Goal: Task Accomplishment & Management: Complete application form

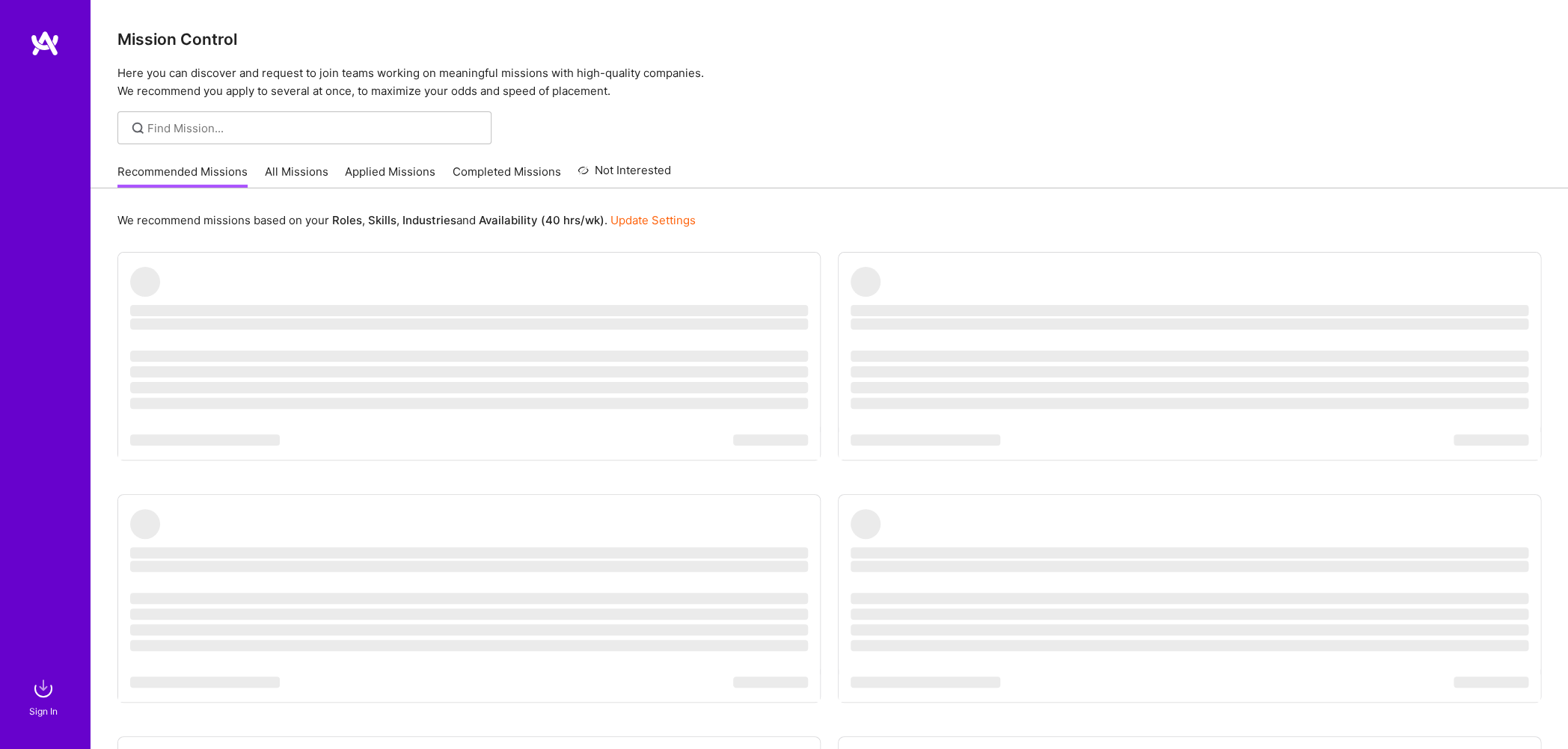
click at [47, 655] on div at bounding box center [45, 351] width 90 height 644
click at [48, 710] on div "Sign In" at bounding box center [43, 711] width 28 height 16
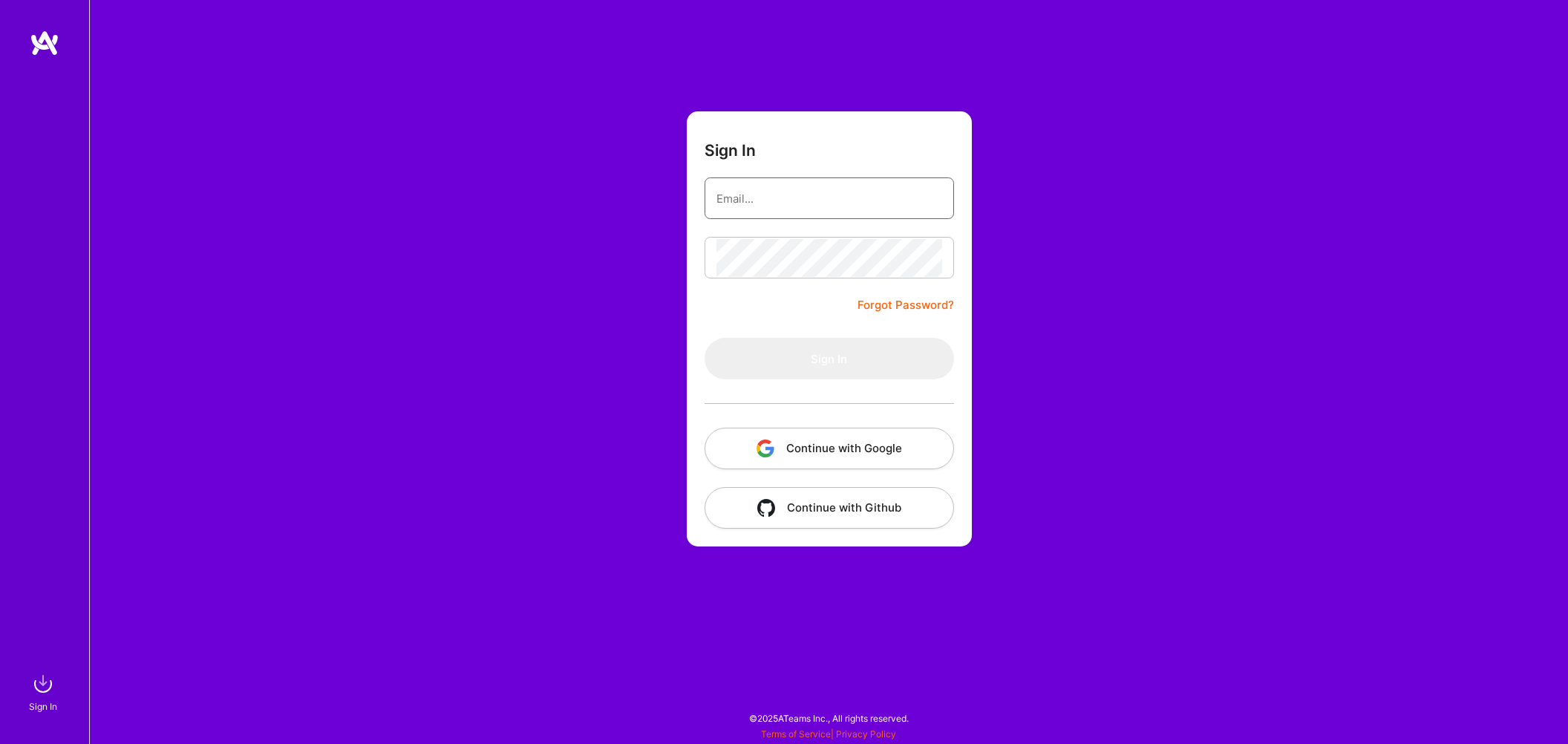
click at [793, 195] on input "email" at bounding box center [829, 198] width 226 height 38
type input "[EMAIL_ADDRESS][DOMAIN_NAME]"
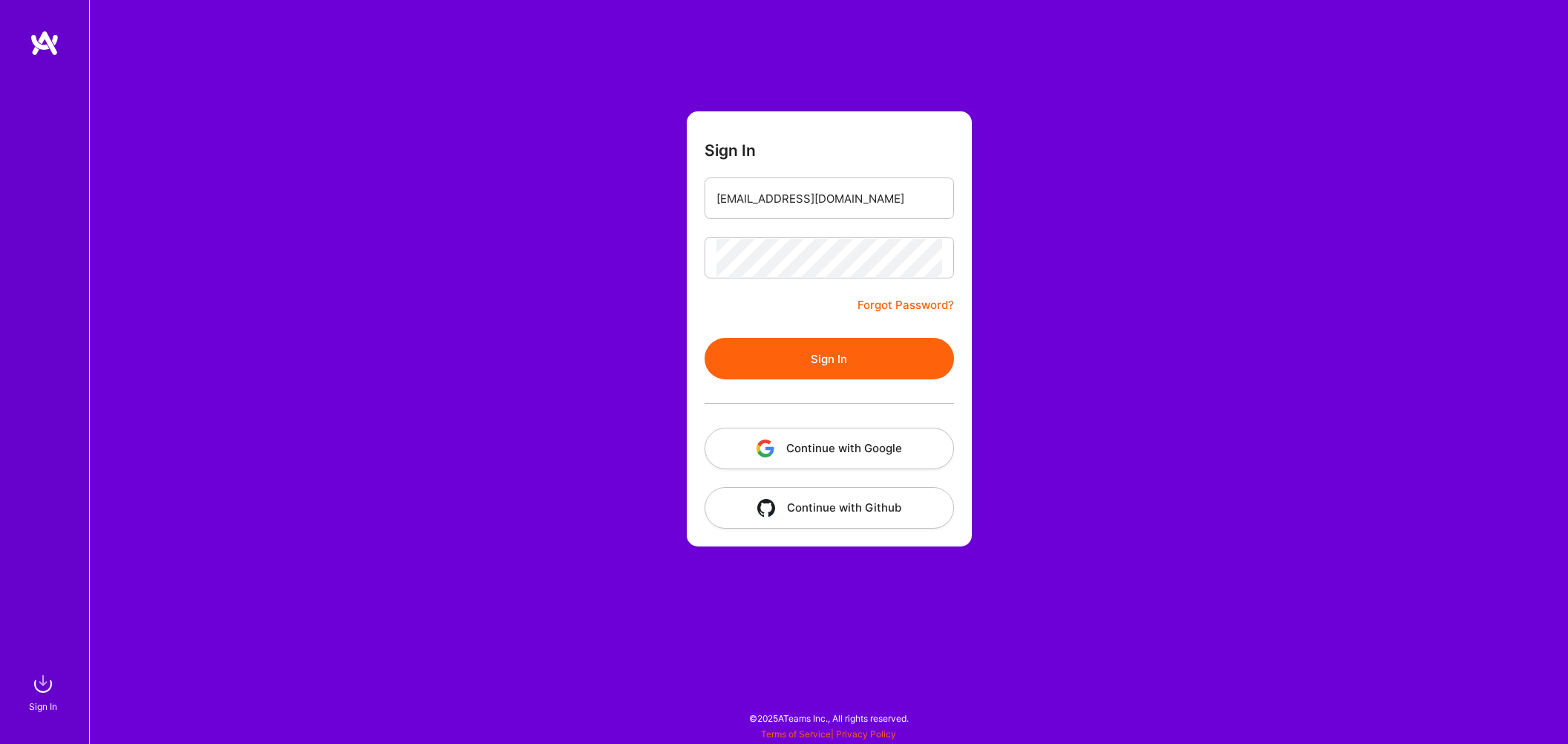
click at [805, 365] on button "Sign In" at bounding box center [830, 358] width 250 height 41
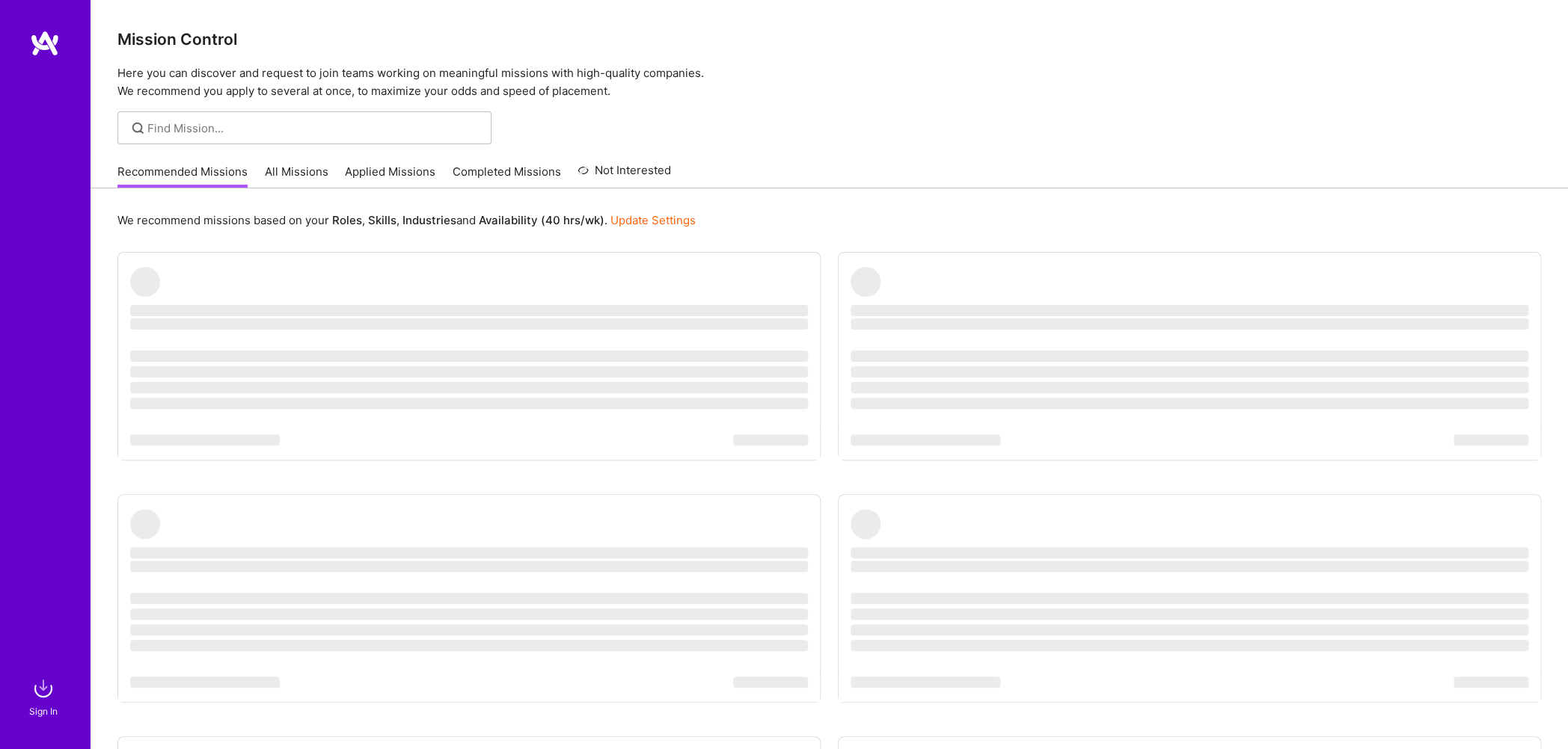
click at [52, 692] on img at bounding box center [43, 688] width 30 height 30
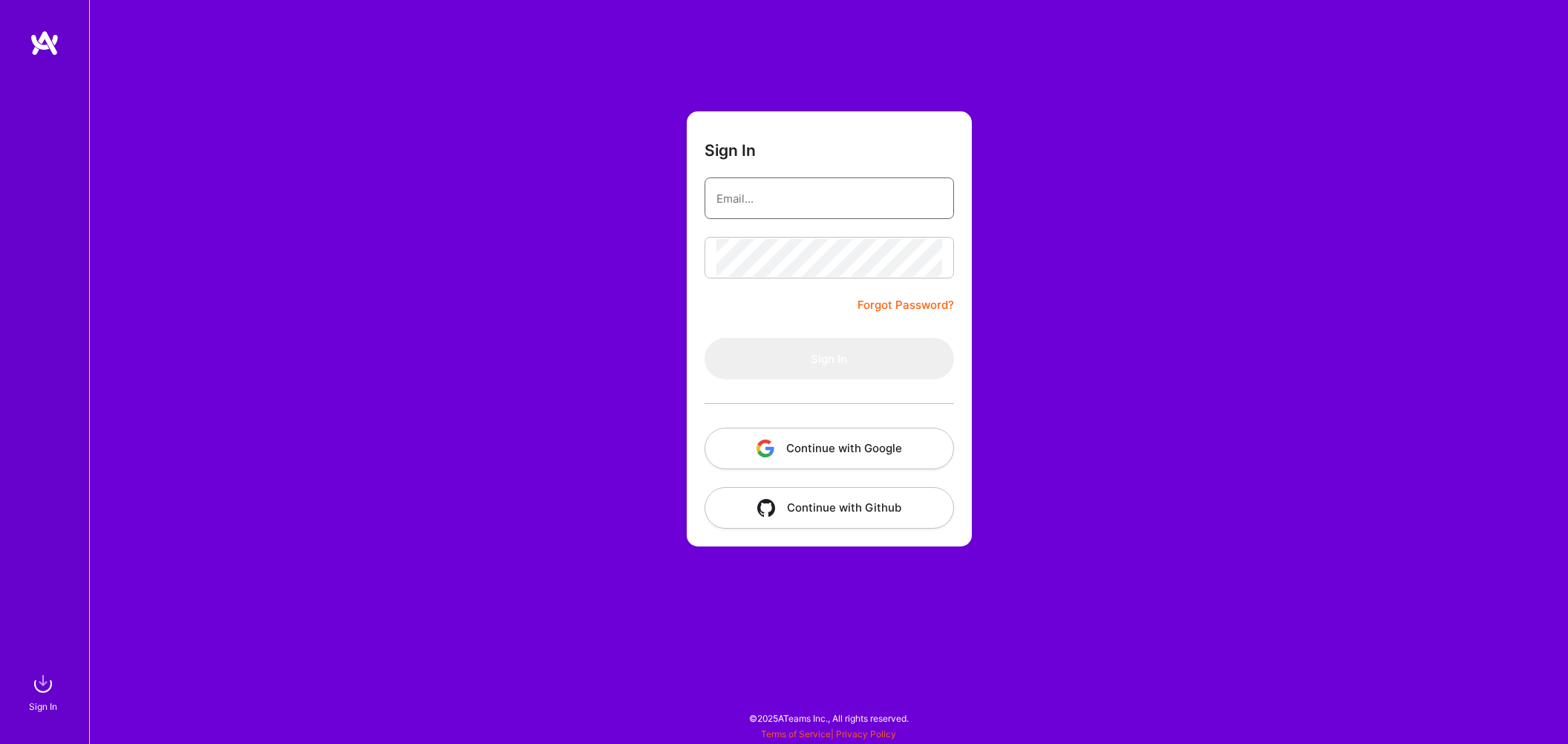
click at [756, 203] on input "email" at bounding box center [829, 198] width 226 height 38
type input "[EMAIL_ADDRESS][DOMAIN_NAME]"
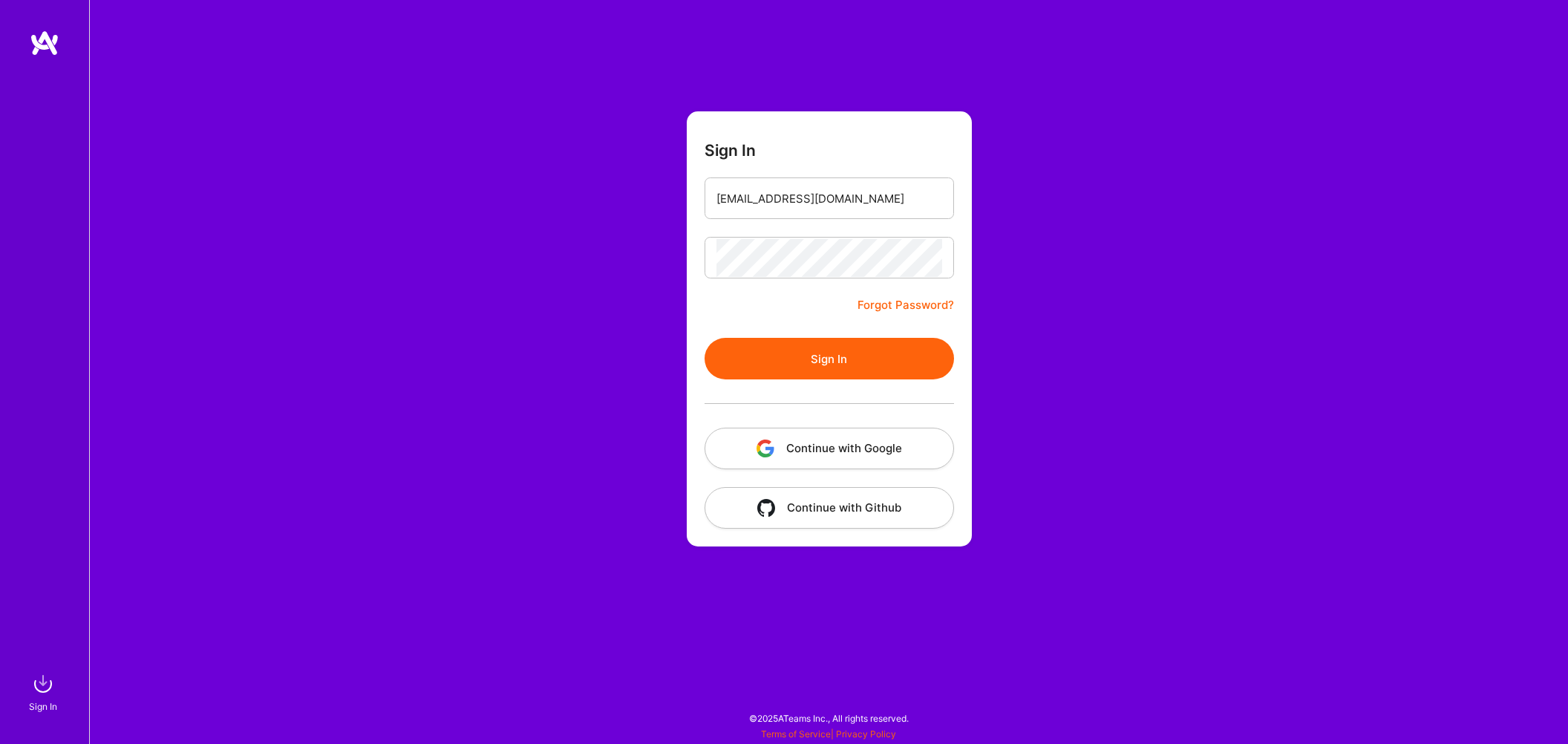
click at [791, 352] on button "Sign In" at bounding box center [830, 358] width 250 height 41
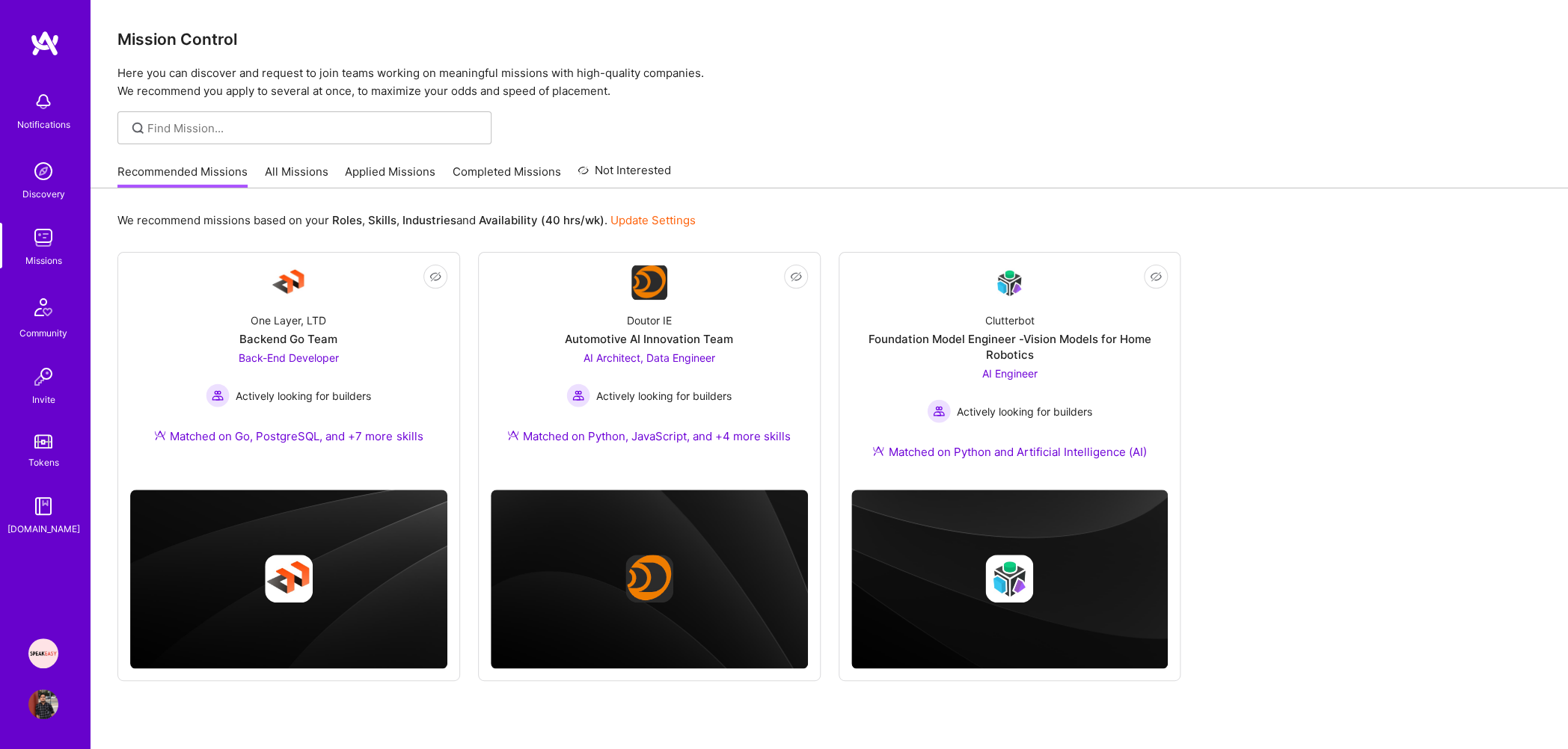
click at [413, 171] on link "Applied Missions" at bounding box center [390, 175] width 90 height 24
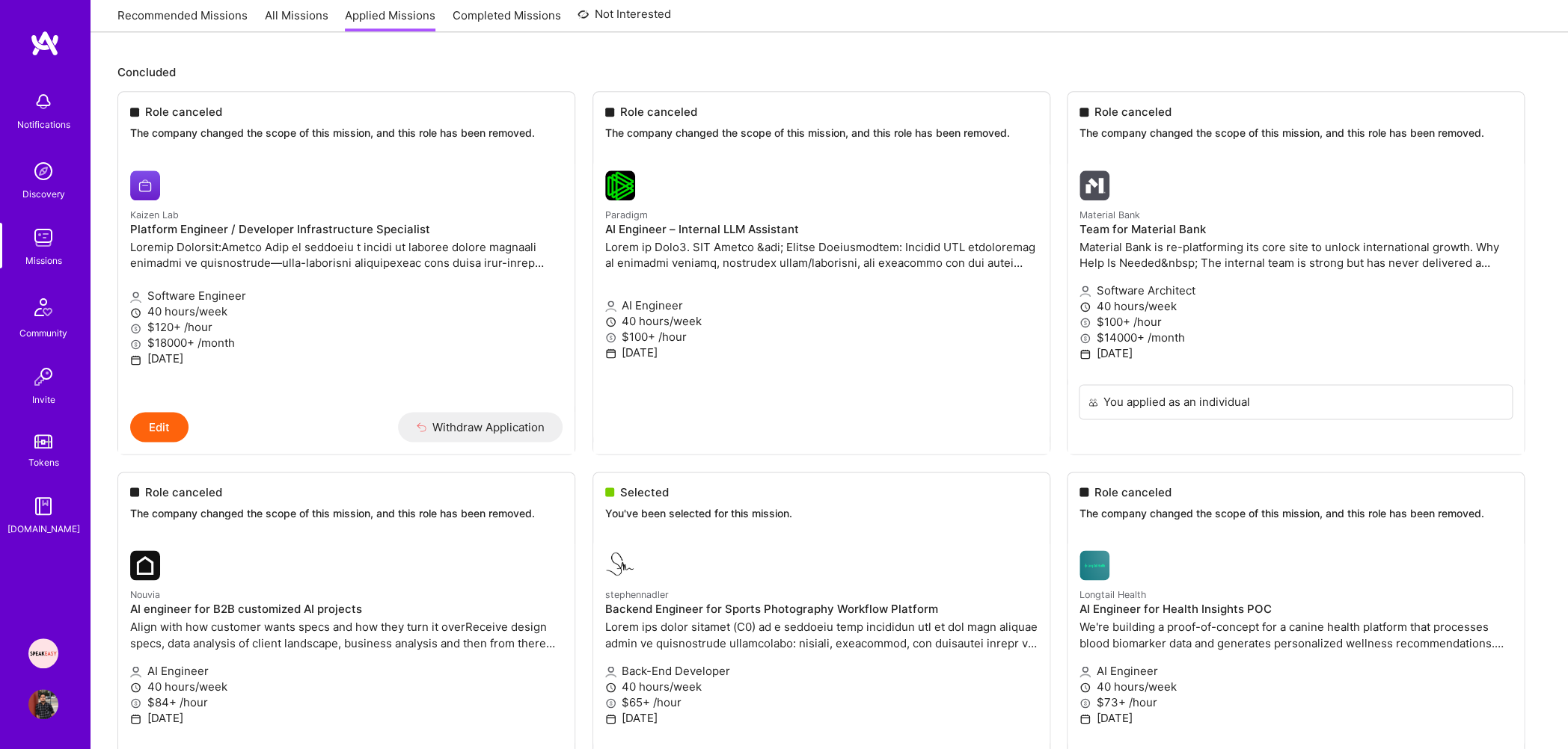
scroll to position [1092, 0]
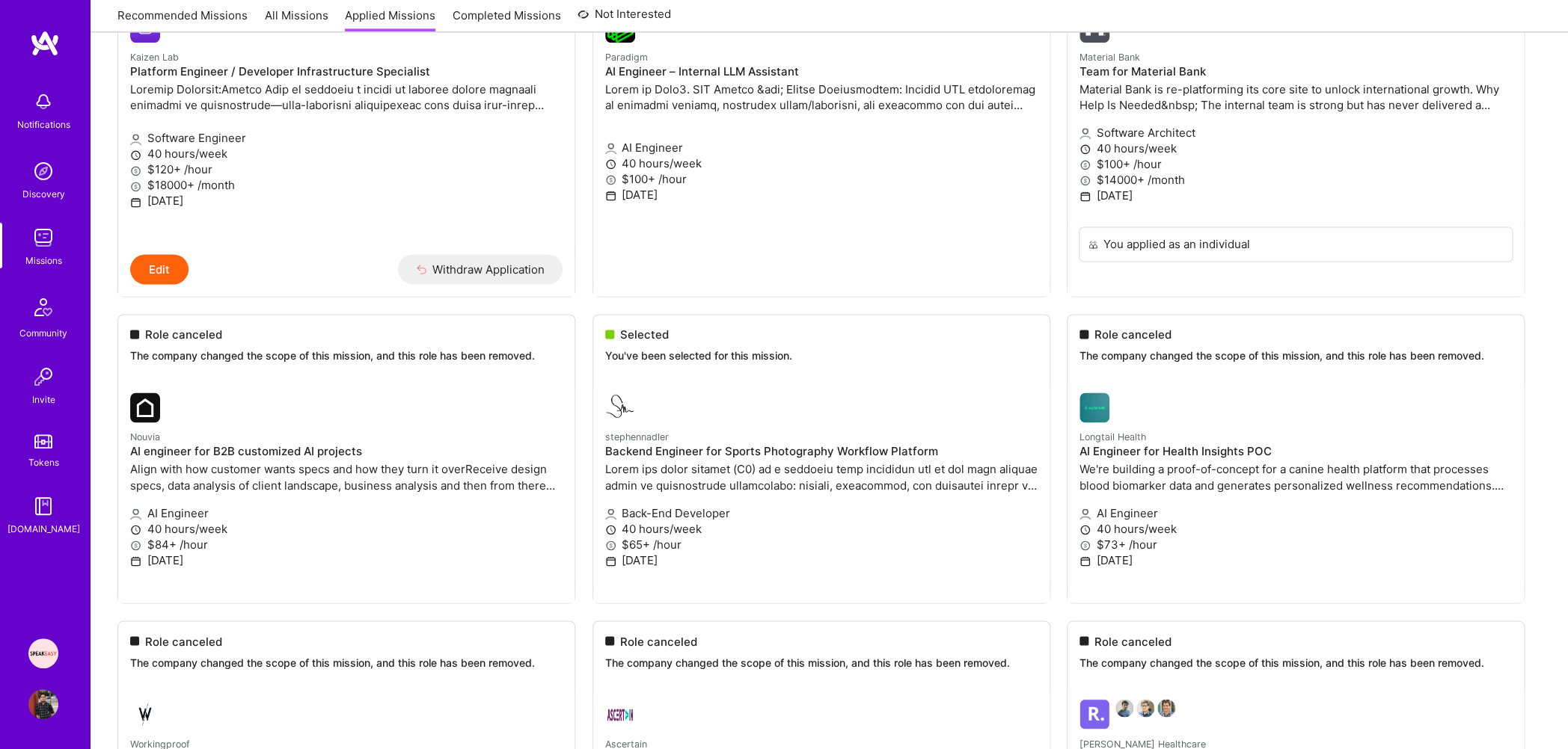
click at [51, 240] on img at bounding box center [43, 238] width 30 height 30
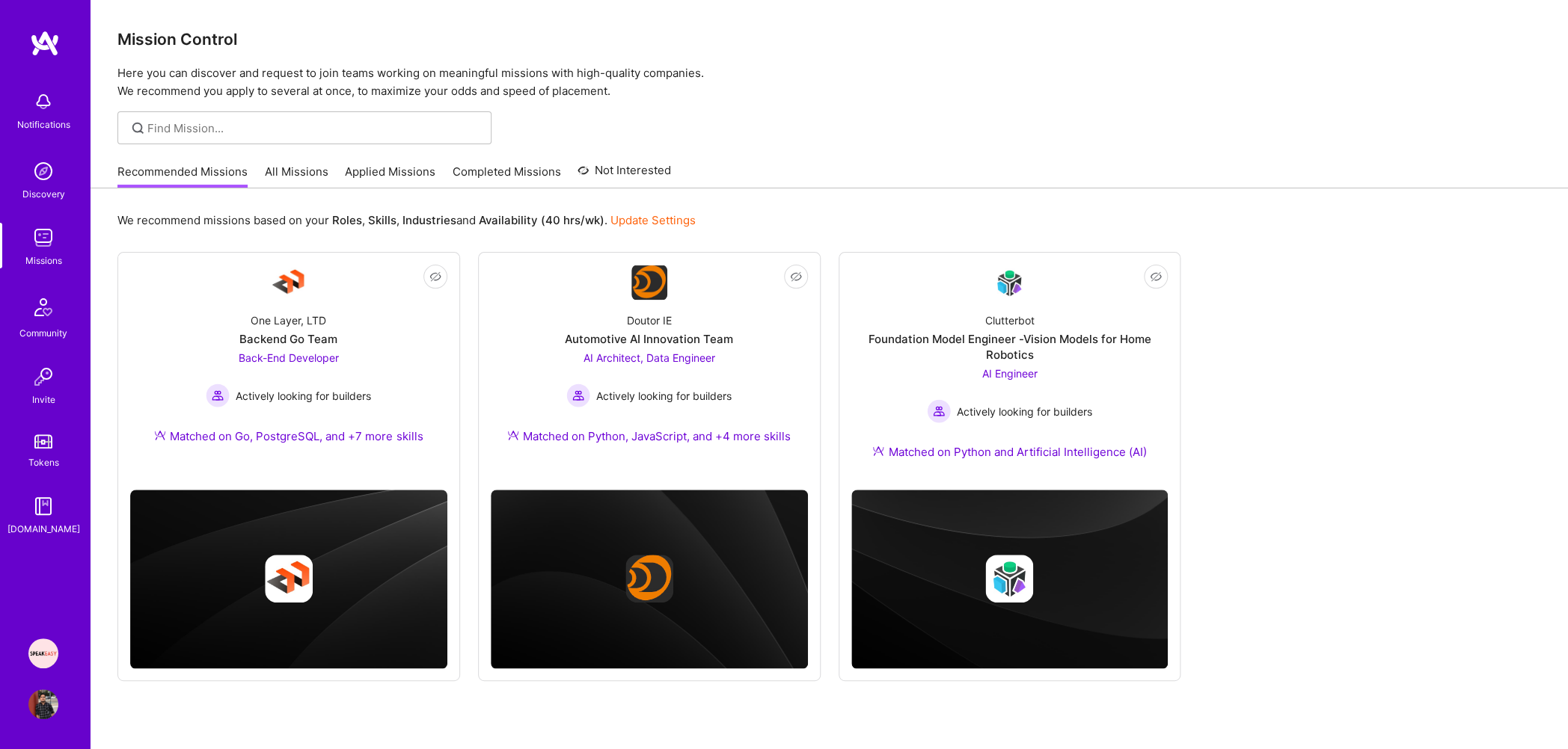
click at [46, 643] on img at bounding box center [43, 653] width 30 height 30
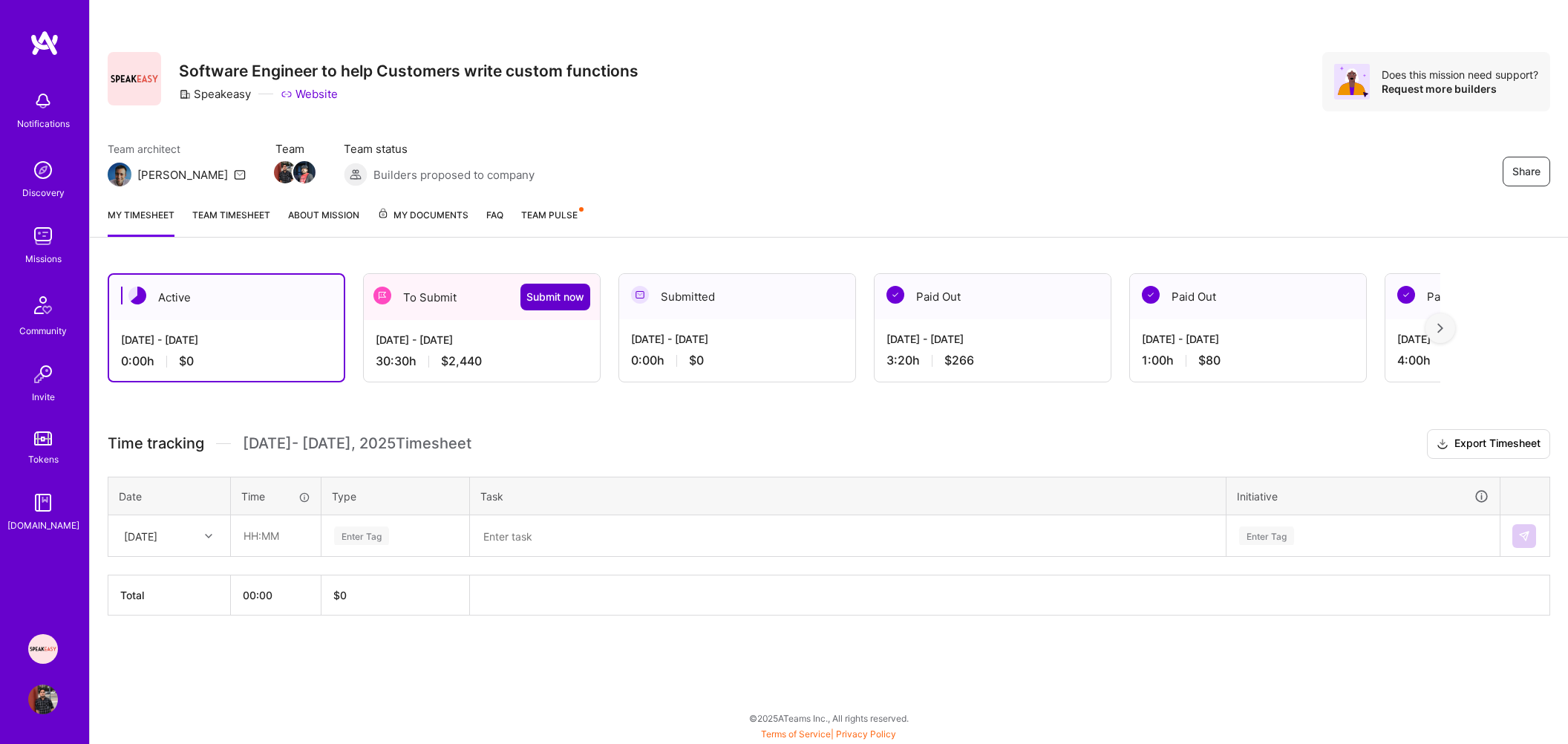
click at [557, 290] on span "Submit now" at bounding box center [556, 297] width 58 height 15
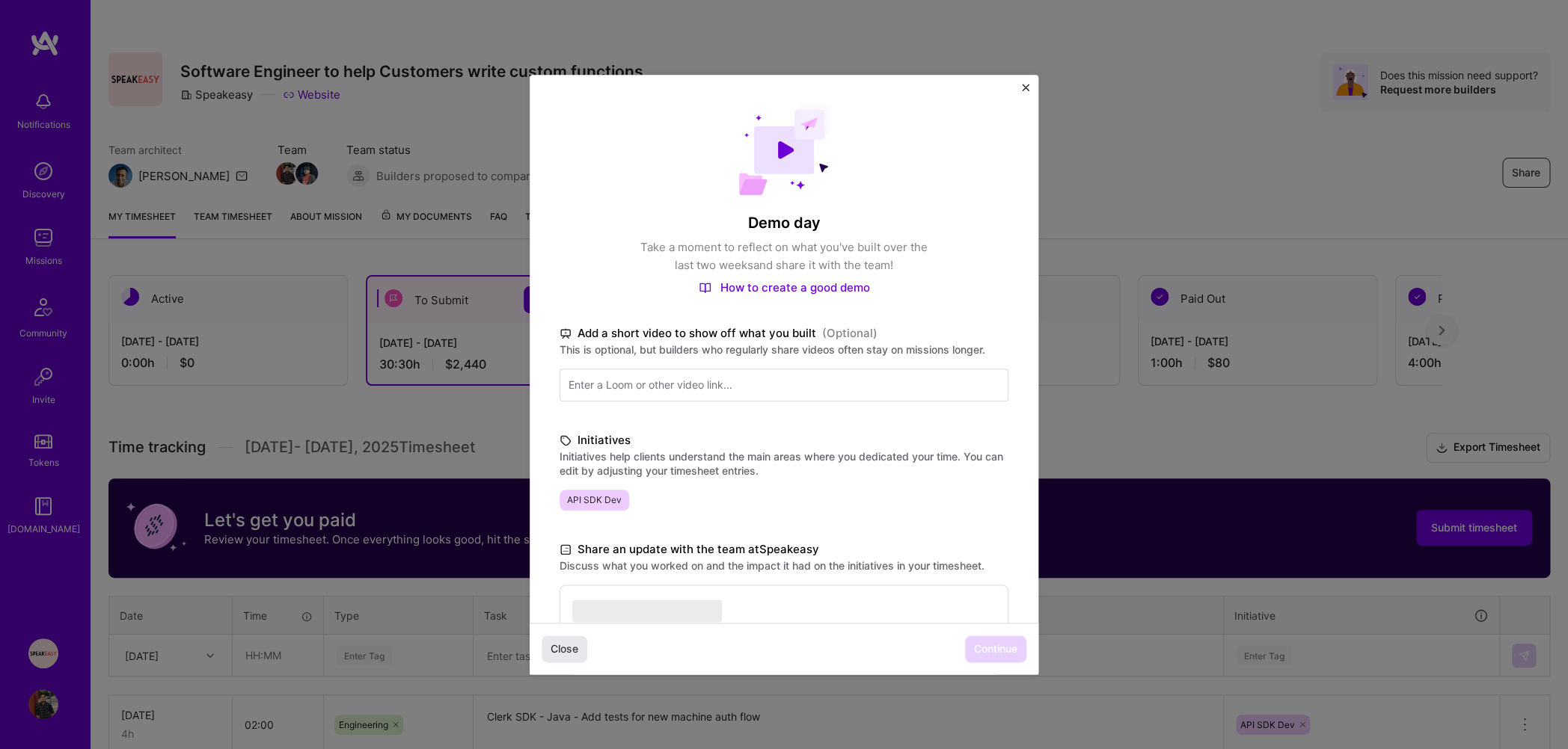
click at [558, 655] on span "Close" at bounding box center [564, 648] width 28 height 15
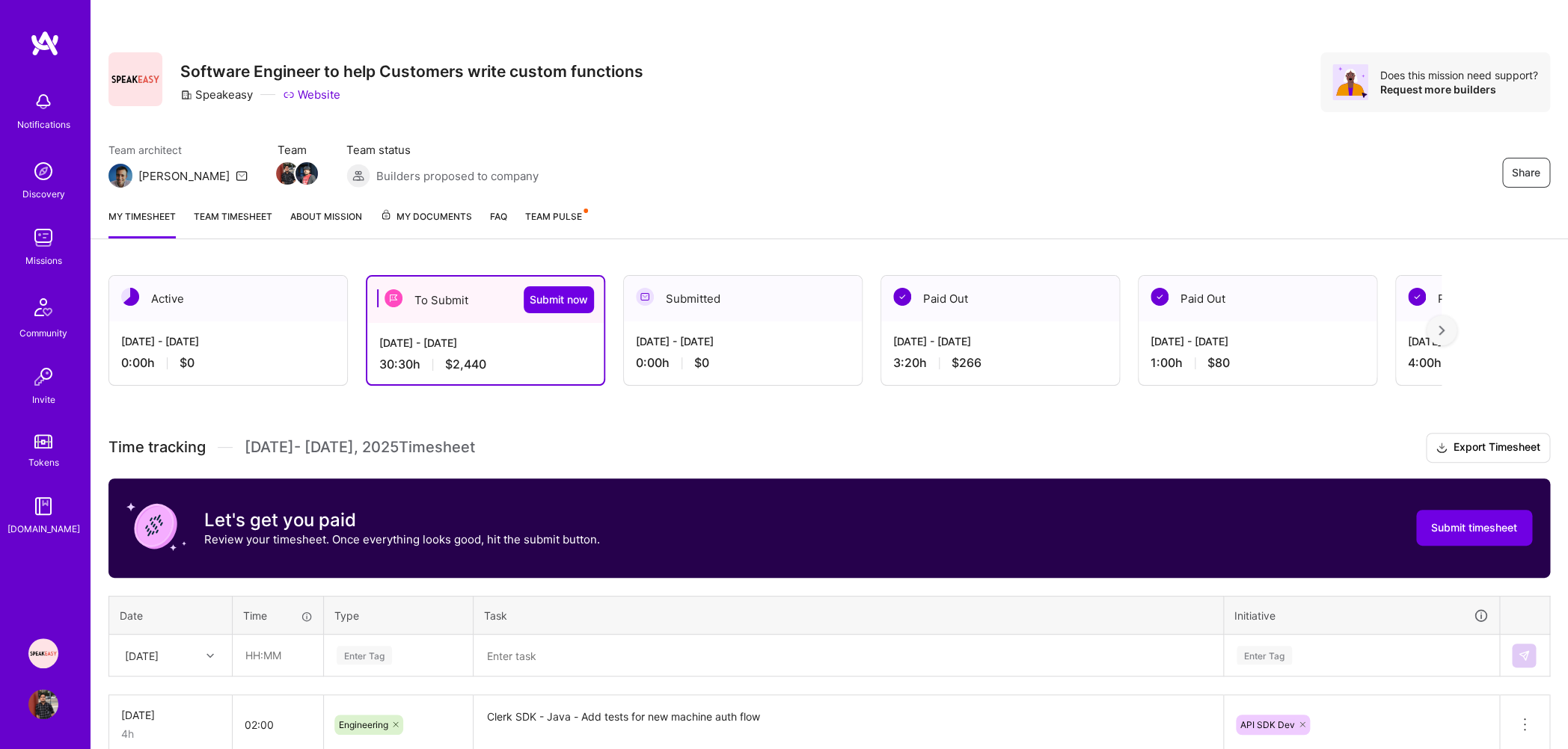
click at [226, 205] on div "My timesheet Team timesheet About Mission My Documents FAQ Team Pulse" at bounding box center [829, 218] width 1478 height 42
click at [230, 217] on link "Team timesheet" at bounding box center [233, 223] width 79 height 30
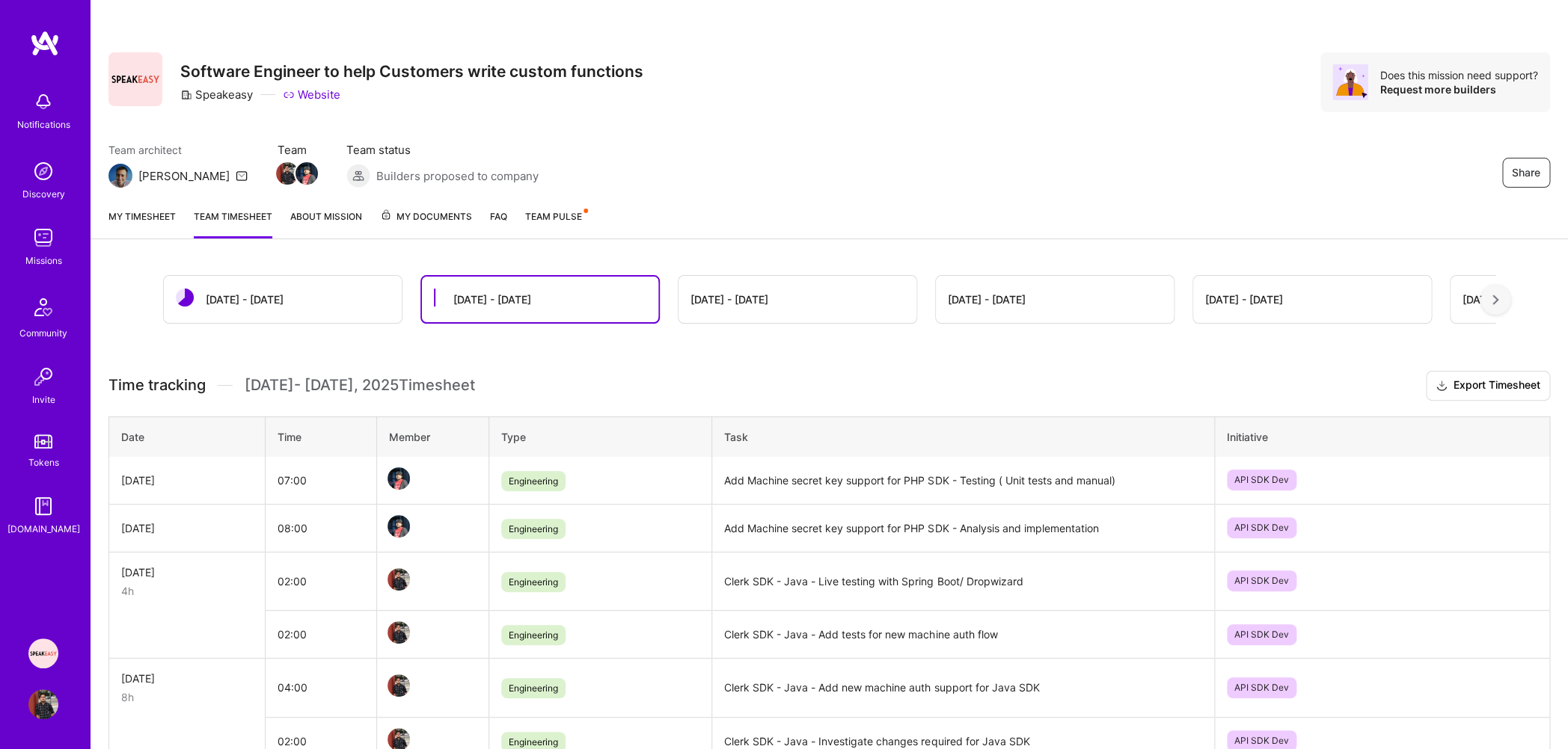
click at [137, 218] on link "My timesheet" at bounding box center [142, 223] width 68 height 30
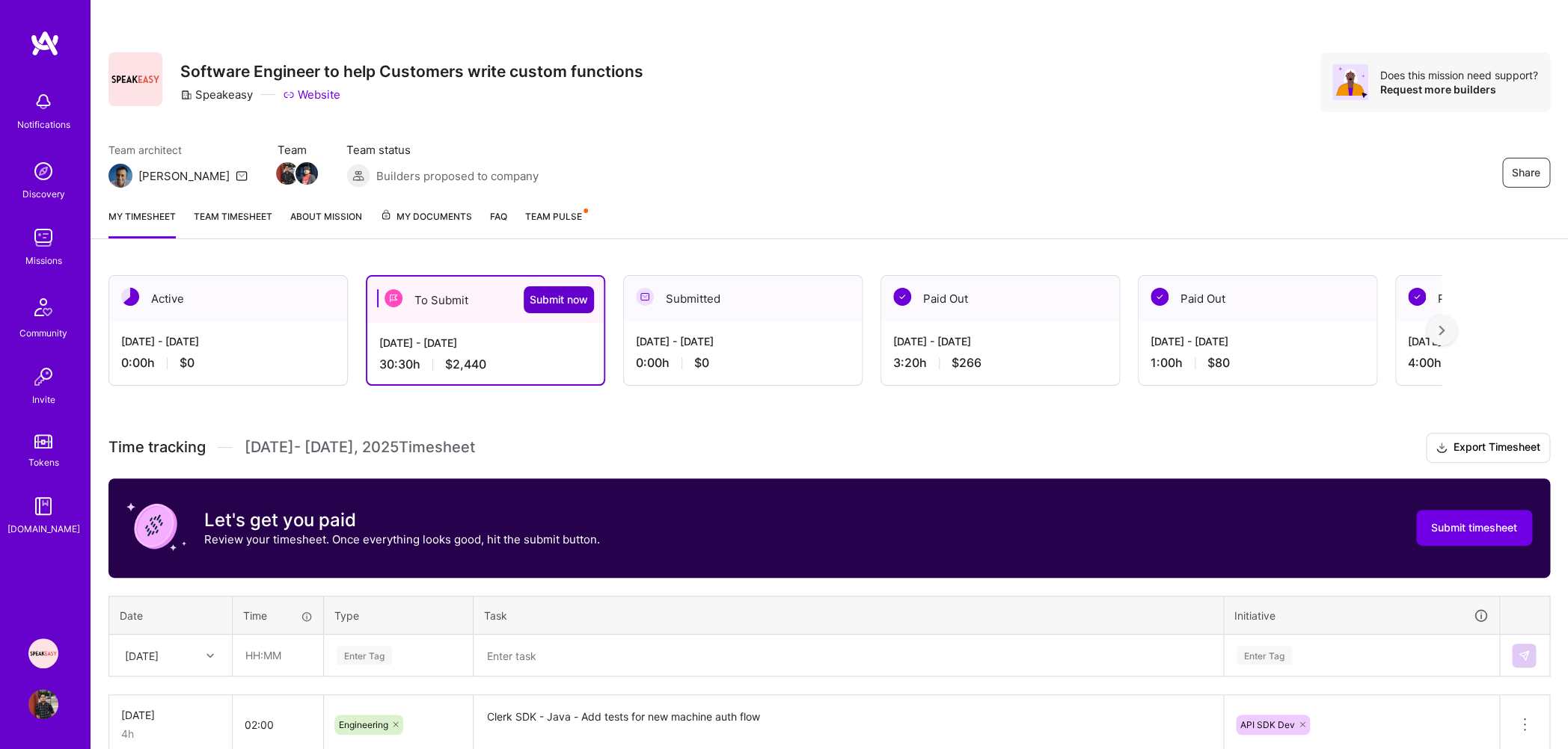
click at [538, 300] on span "Submit now" at bounding box center [559, 299] width 58 height 15
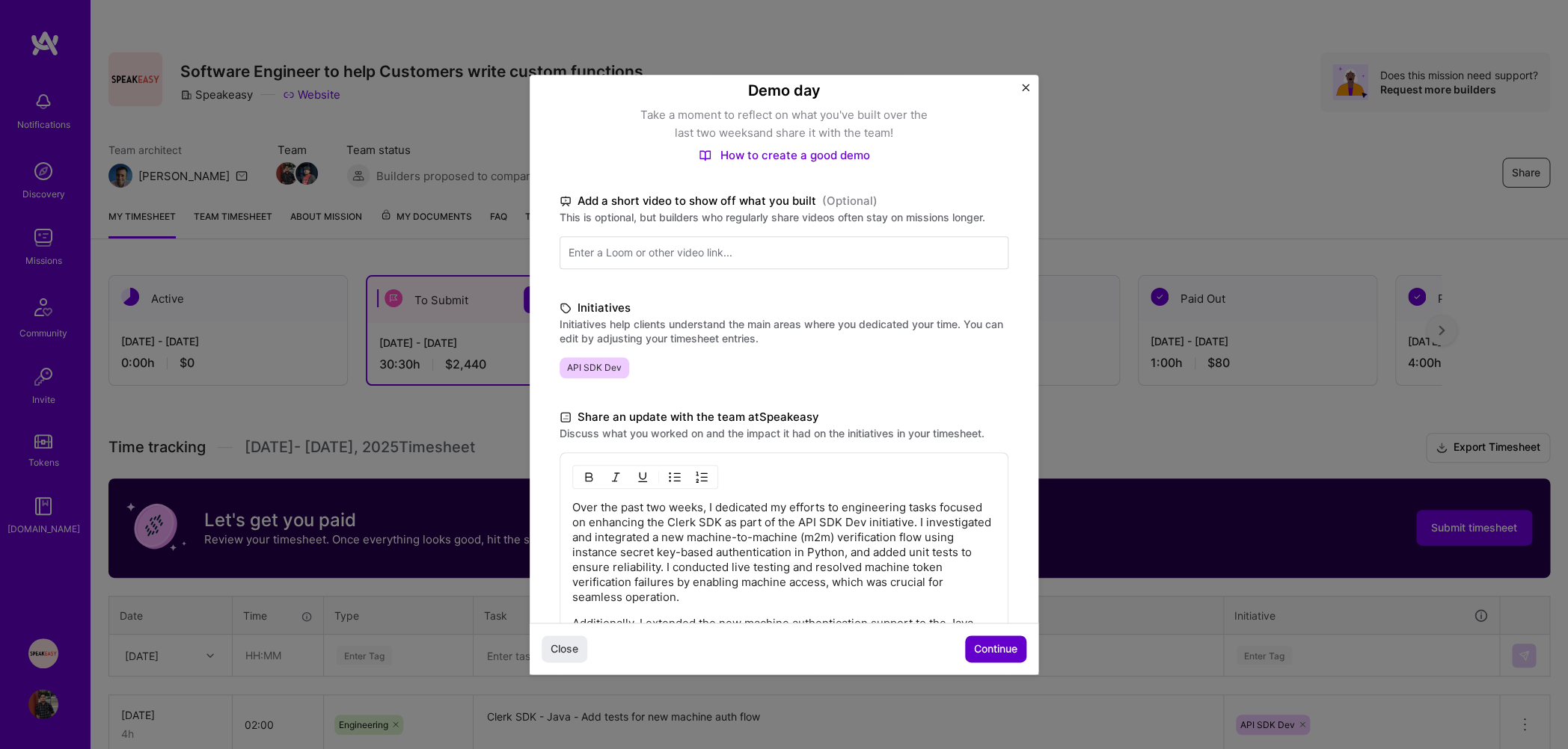
click at [996, 651] on span "Continue" at bounding box center [996, 648] width 43 height 15
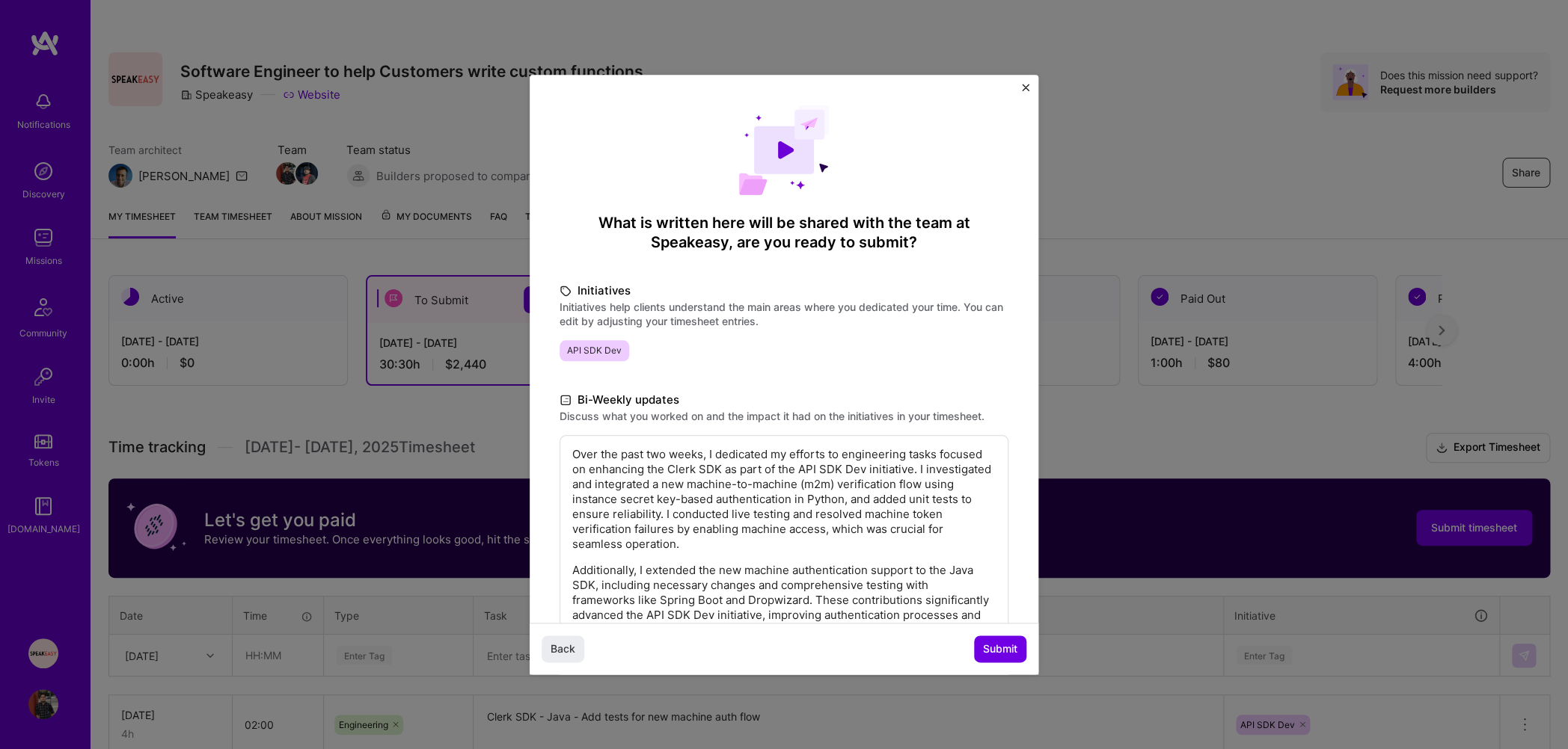
scroll to position [108, 0]
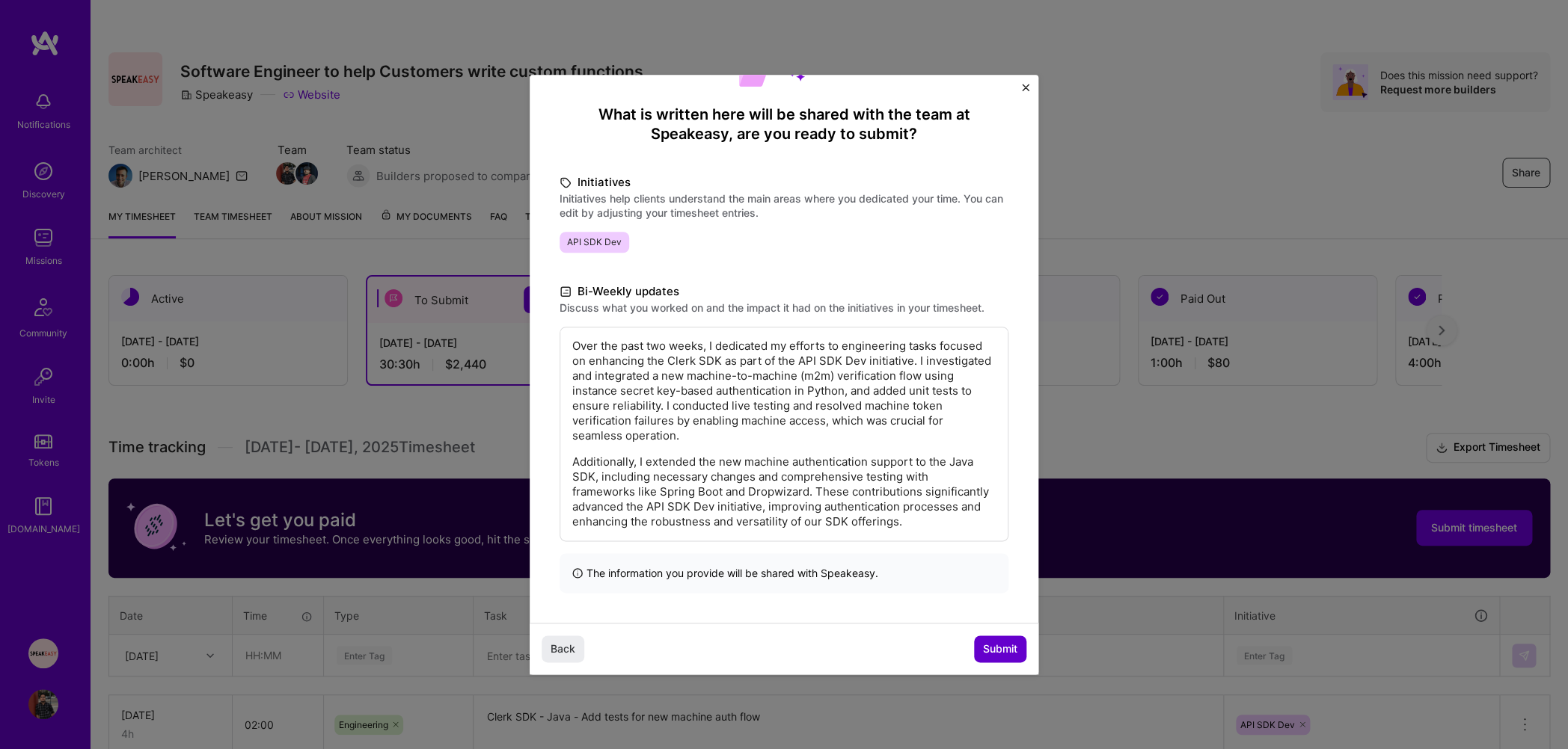
click at [990, 652] on span "Submit" at bounding box center [1000, 648] width 35 height 15
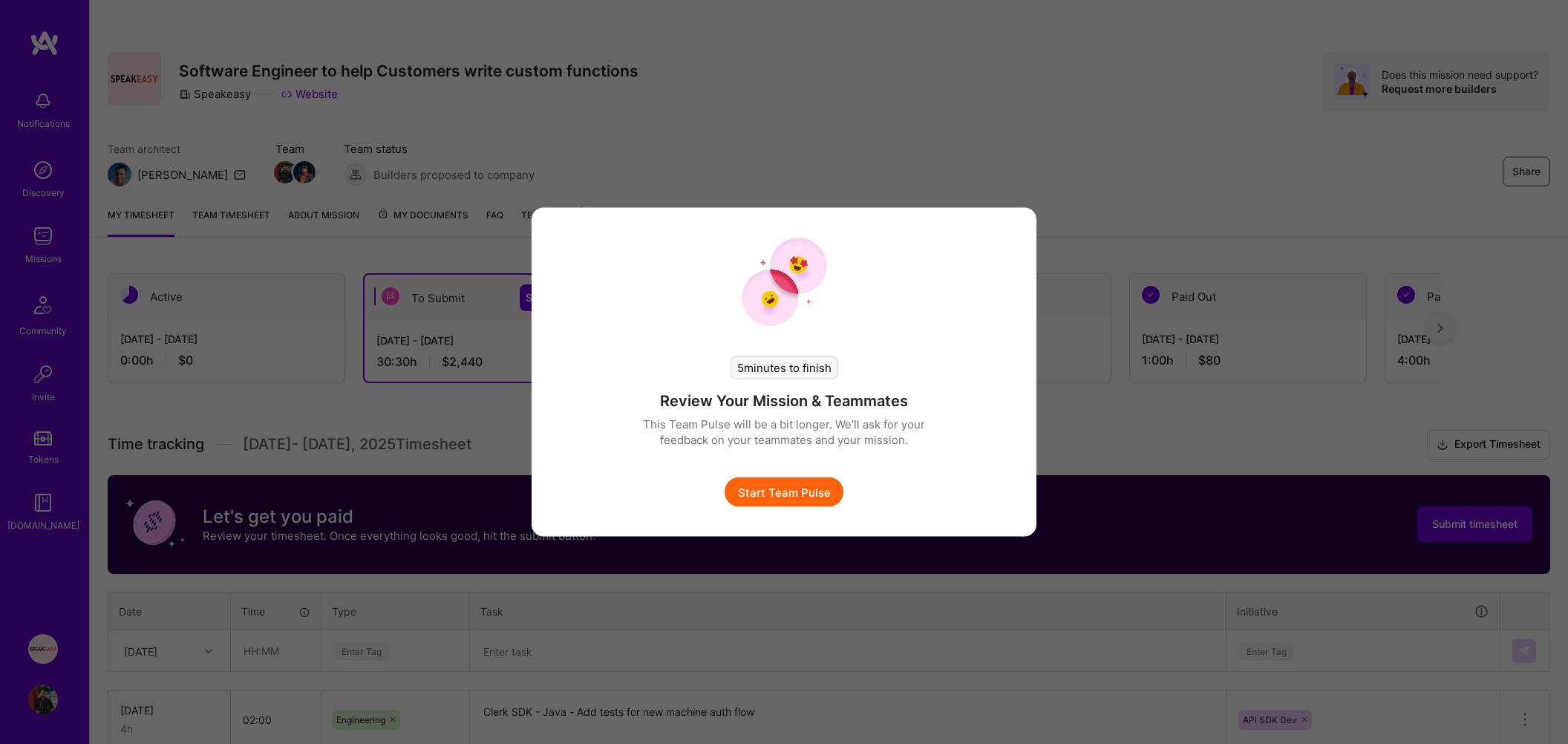
click at [802, 501] on button "Start Team Pulse" at bounding box center [784, 493] width 119 height 30
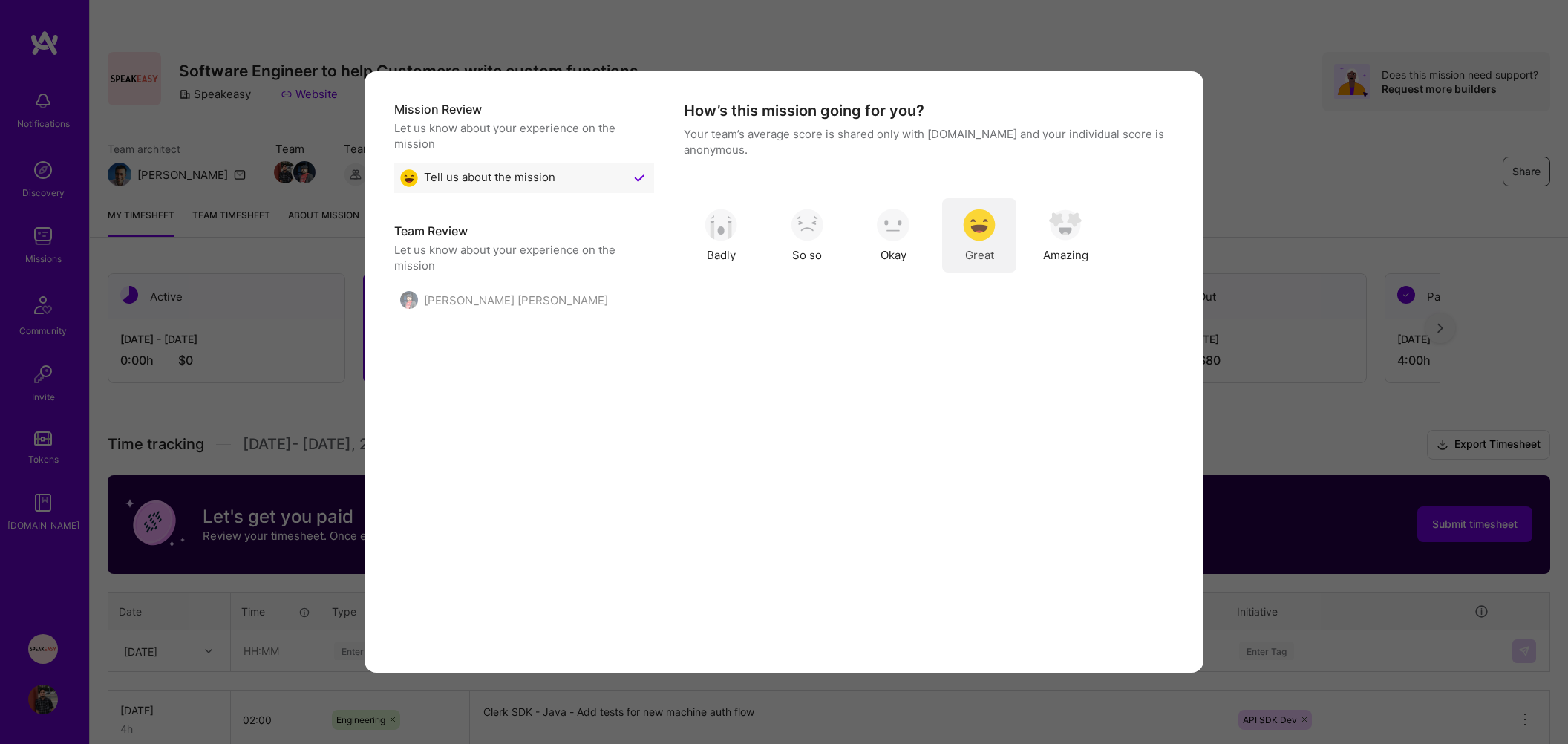
click at [978, 232] on img "modal" at bounding box center [980, 225] width 33 height 33
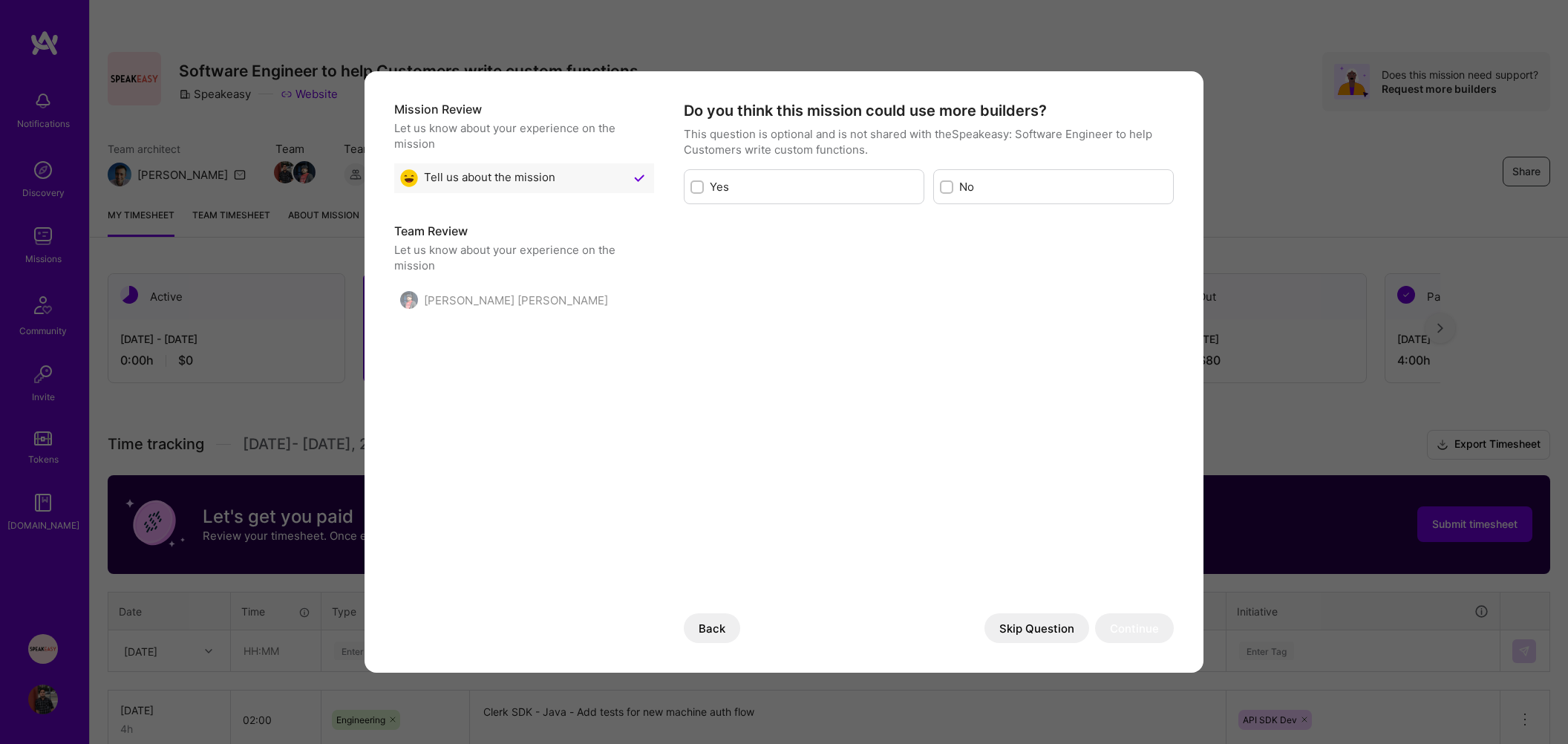
click at [951, 191] on div "modal" at bounding box center [946, 187] width 13 height 13
click at [951, 191] on input "modal" at bounding box center [948, 187] width 10 height 10
checkbox input "true"
click at [1129, 632] on button "Continue" at bounding box center [1134, 628] width 79 height 30
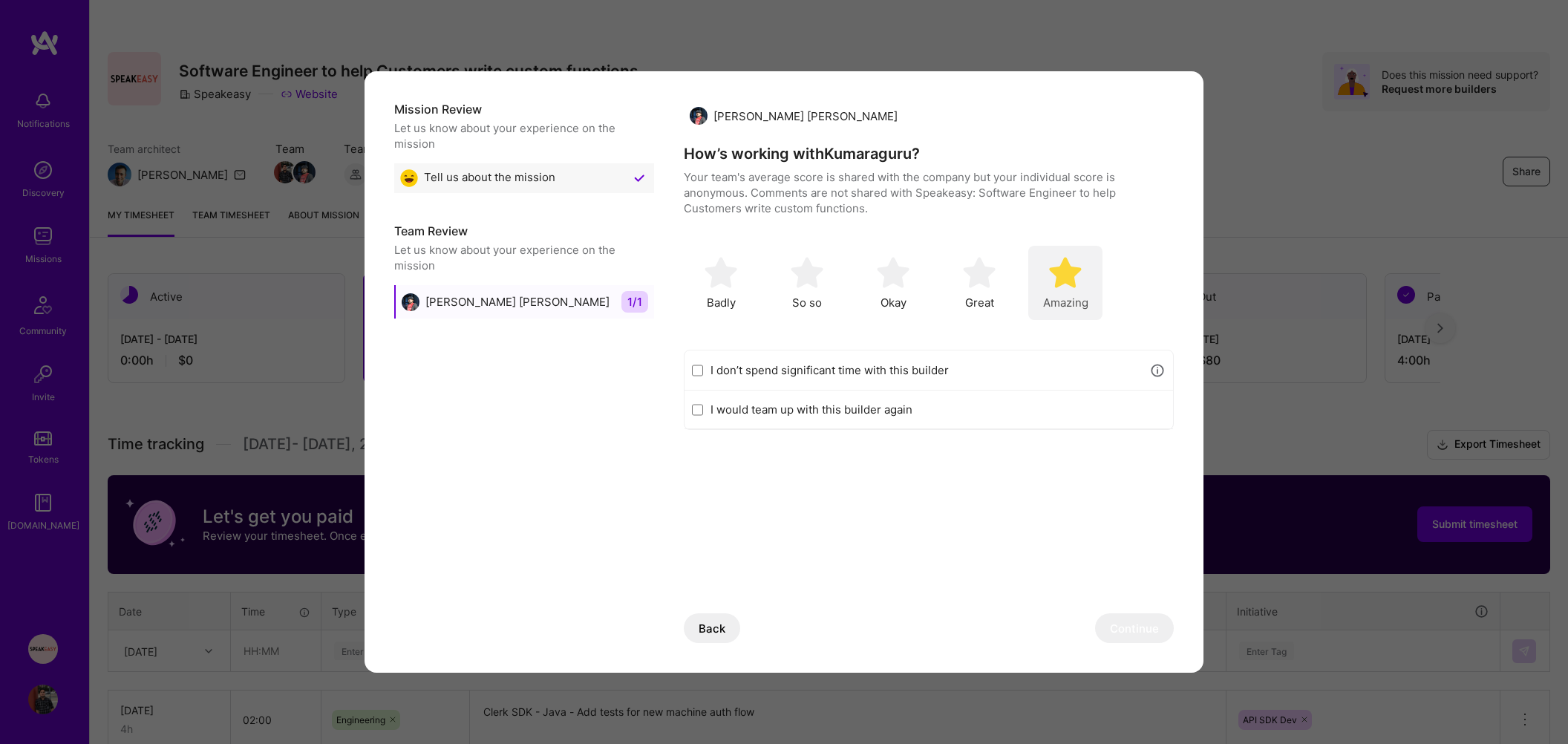
click at [1061, 258] on img "modal" at bounding box center [1065, 272] width 33 height 33
click at [693, 414] on input "I would team up with this builder again" at bounding box center [698, 410] width 11 height 12
checkbox input "true"
click at [1141, 624] on button "Continue" at bounding box center [1134, 628] width 79 height 30
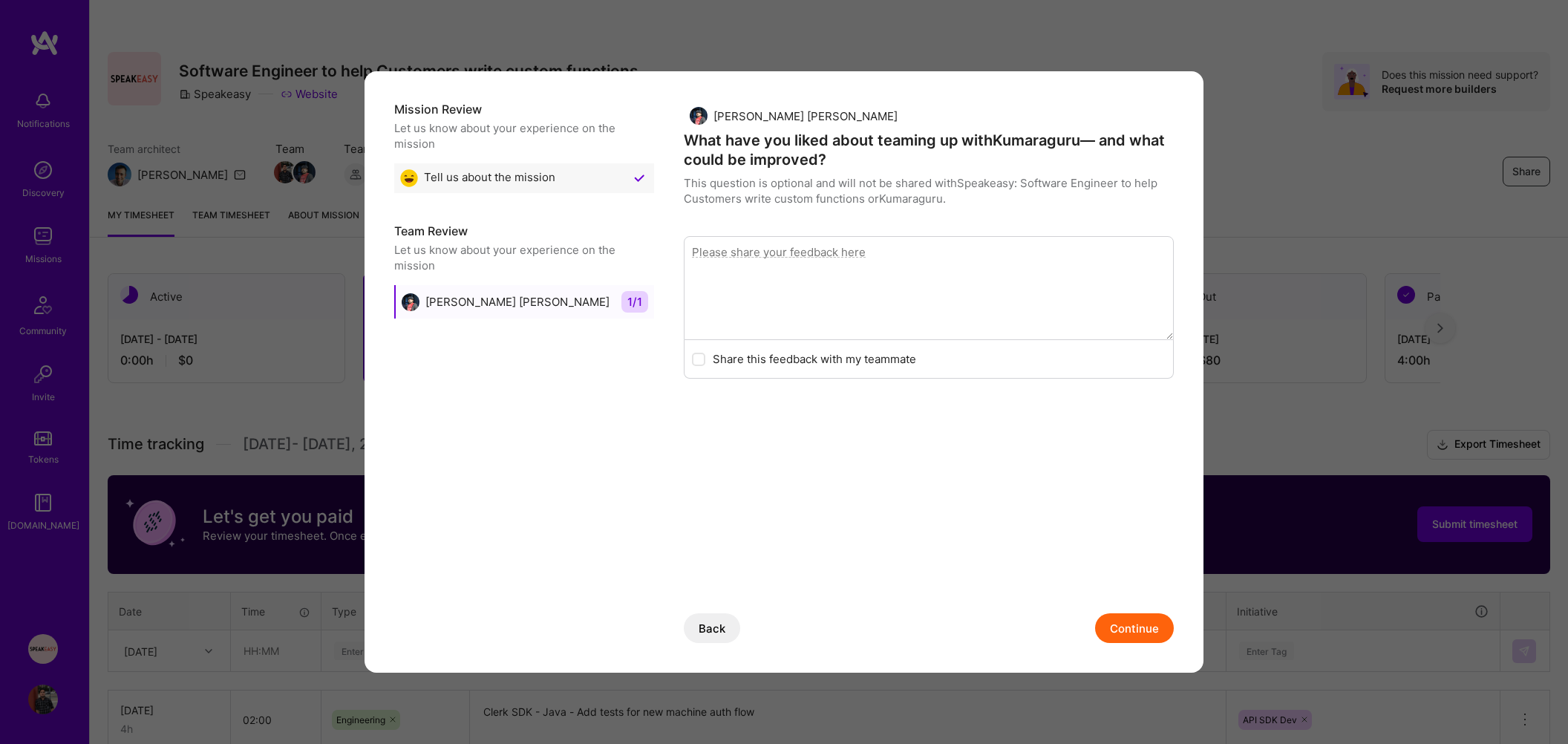
click at [1148, 624] on button "Continue" at bounding box center [1134, 628] width 79 height 30
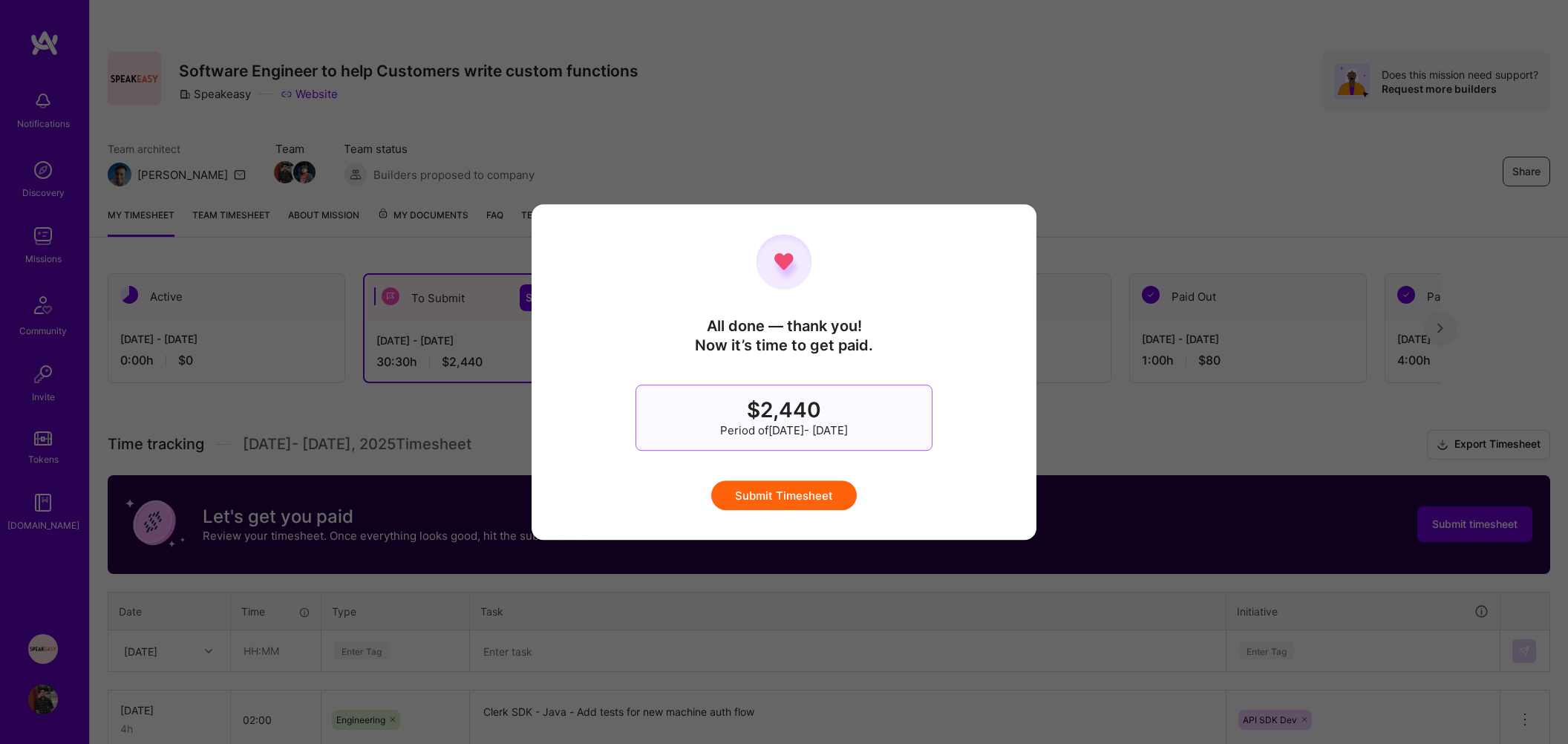
click at [785, 493] on button "Submit Timesheet" at bounding box center [784, 496] width 145 height 30
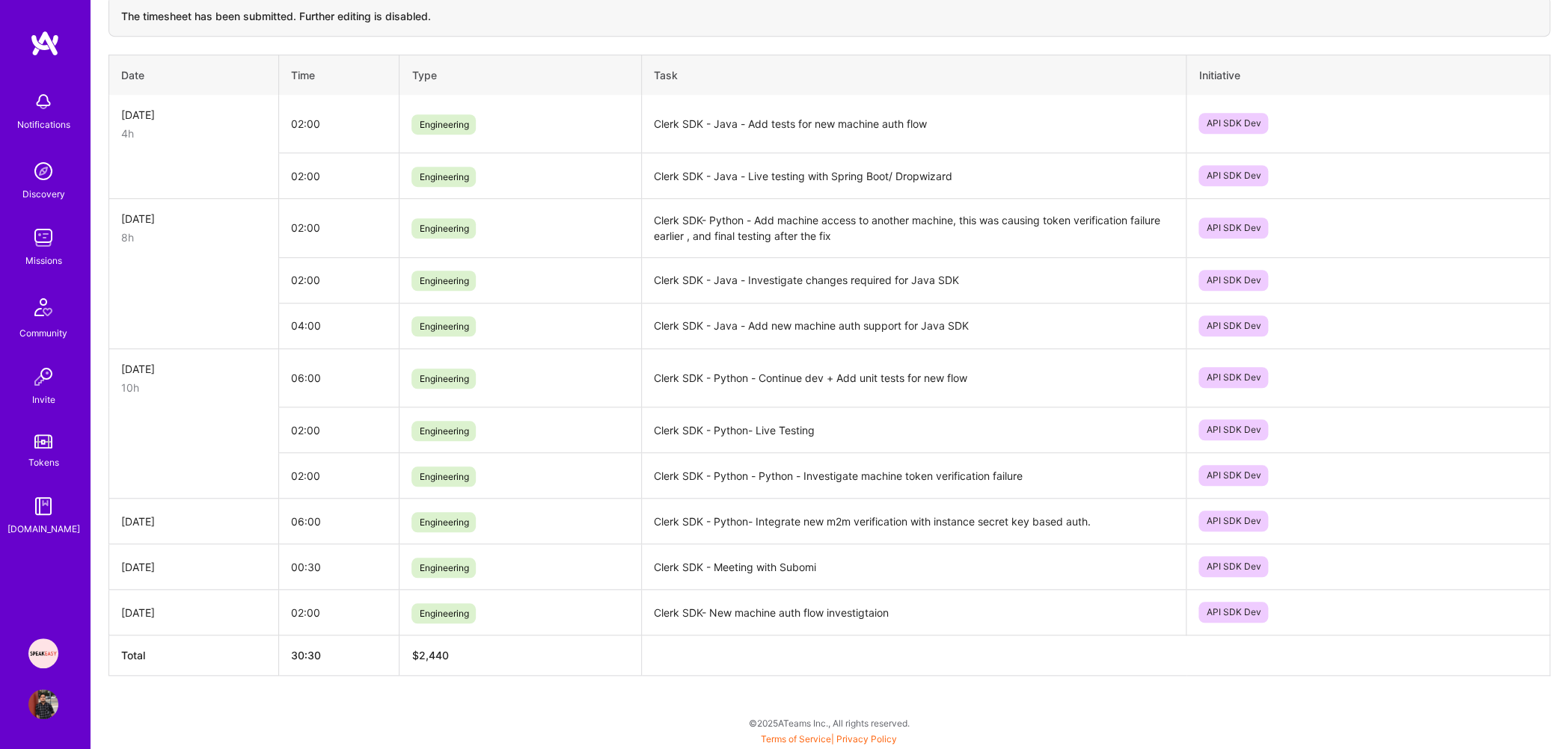
scroll to position [0, 0]
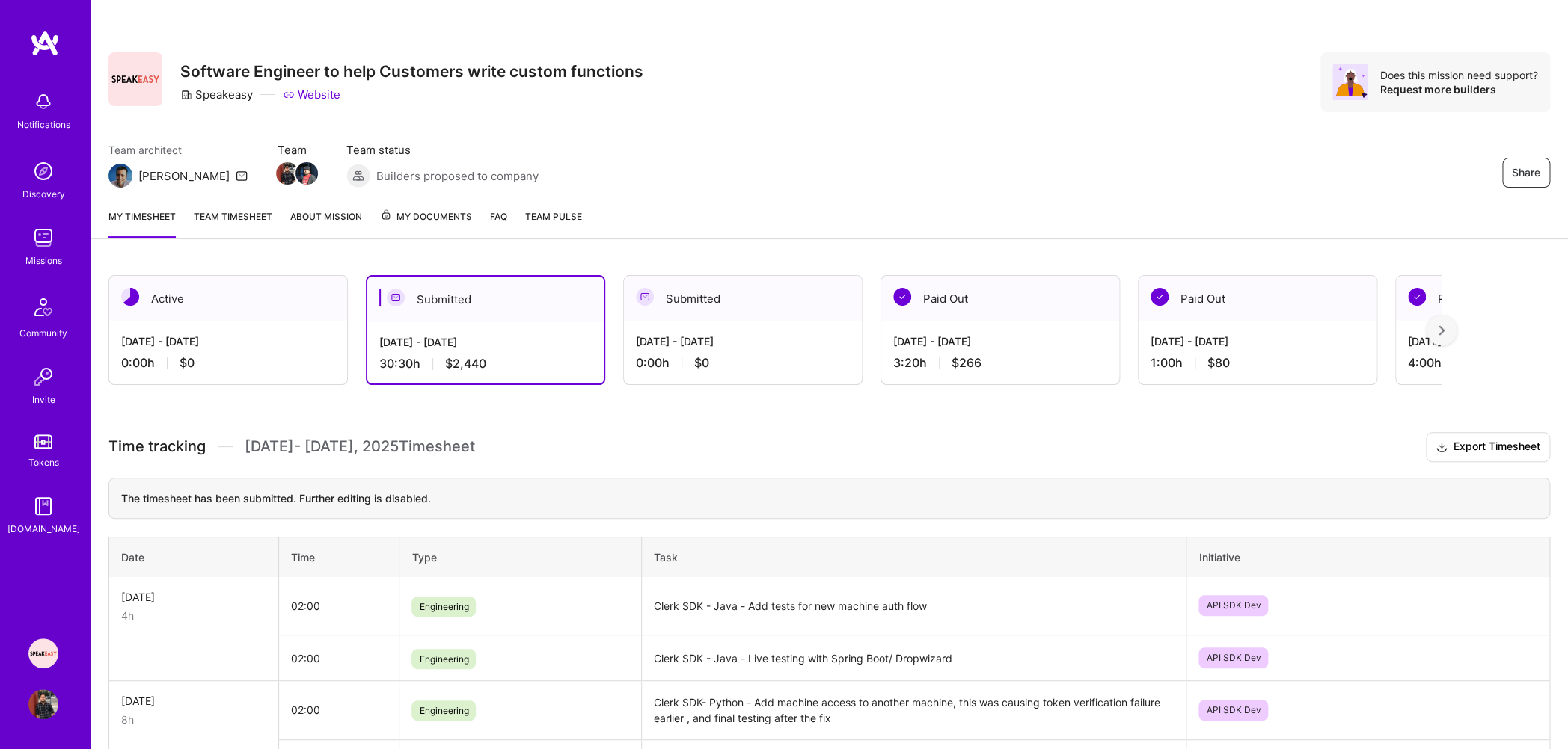
click at [219, 220] on link "Team timesheet" at bounding box center [233, 223] width 79 height 30
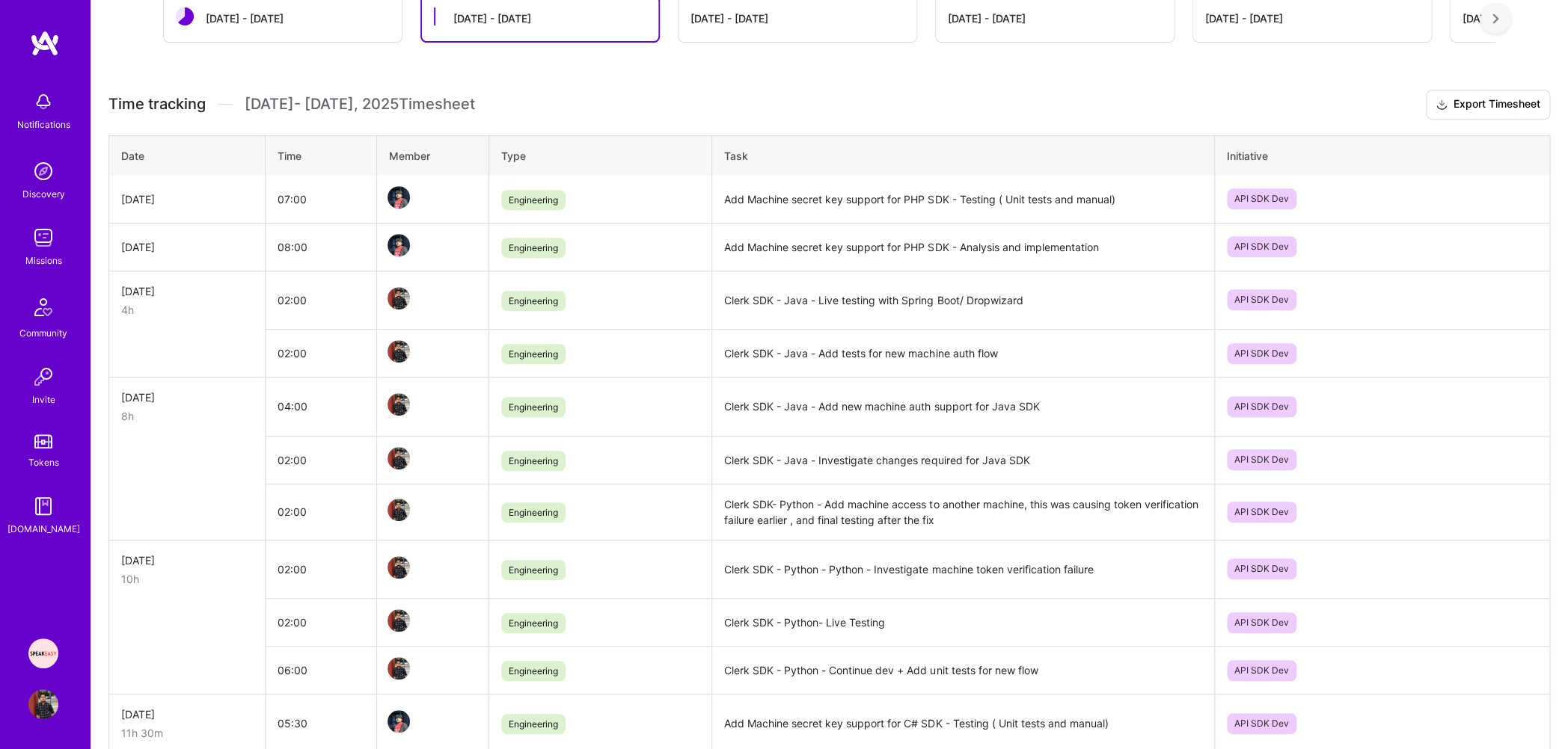
scroll to position [597, 0]
